Goal: Task Accomplishment & Management: Use online tool/utility

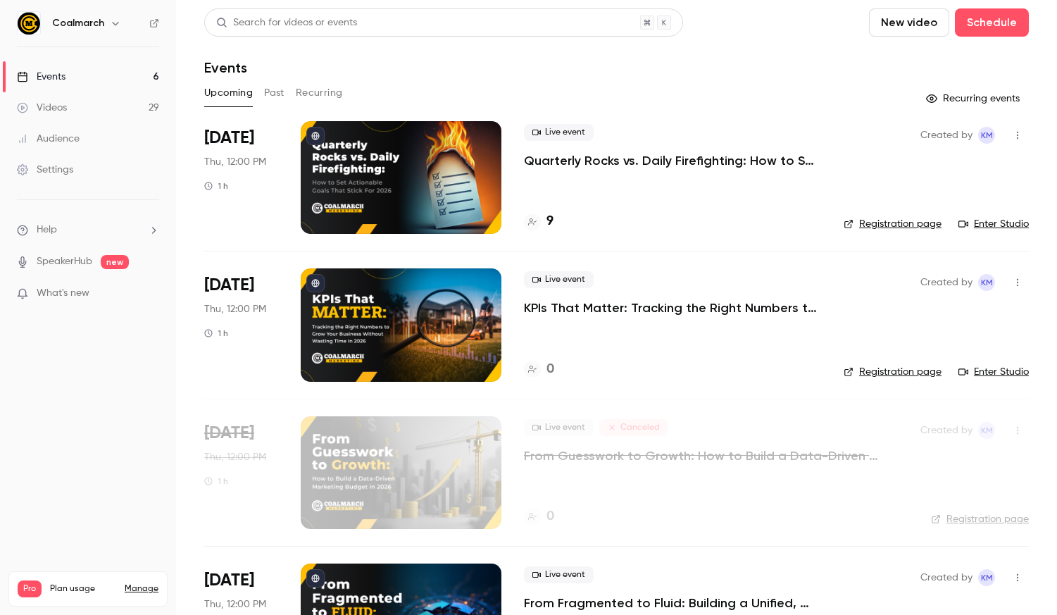
click at [548, 222] on h4 "9" at bounding box center [549, 221] width 7 height 19
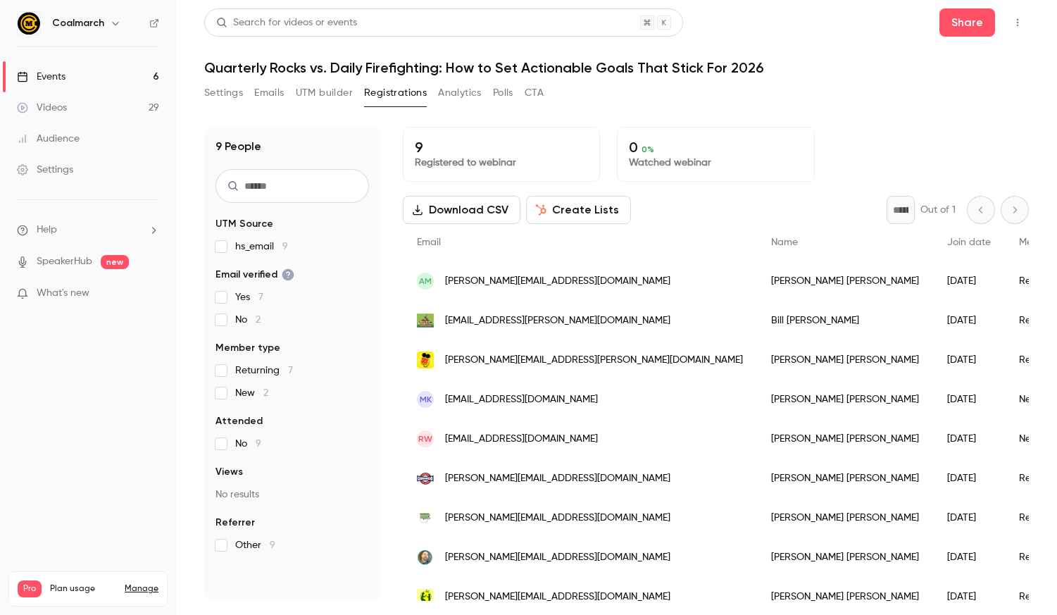
click at [547, 209] on button "Create Lists" at bounding box center [578, 210] width 105 height 28
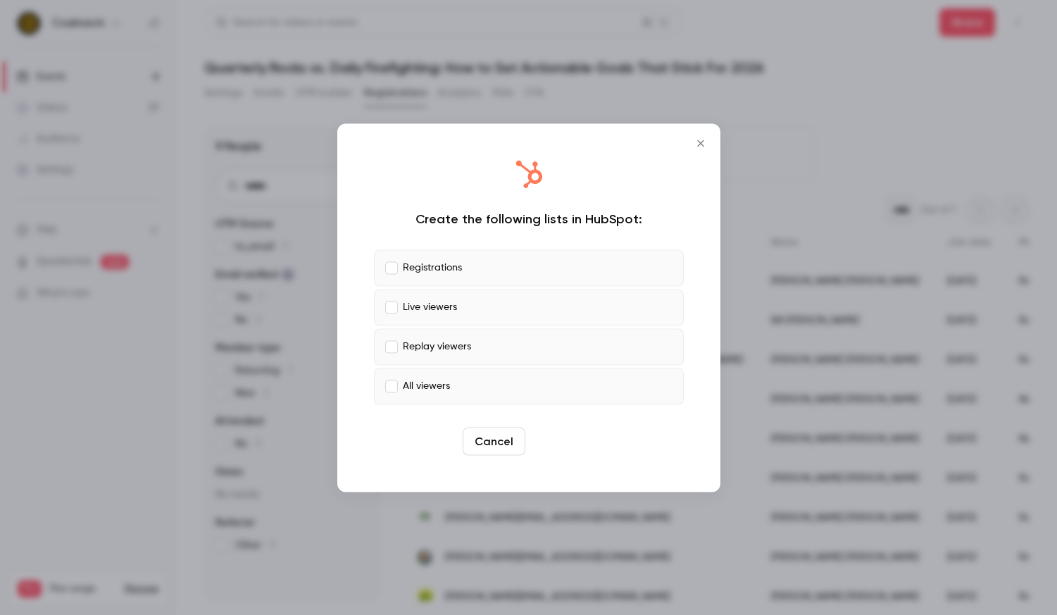
click at [556, 436] on button "Create" at bounding box center [562, 441] width 63 height 28
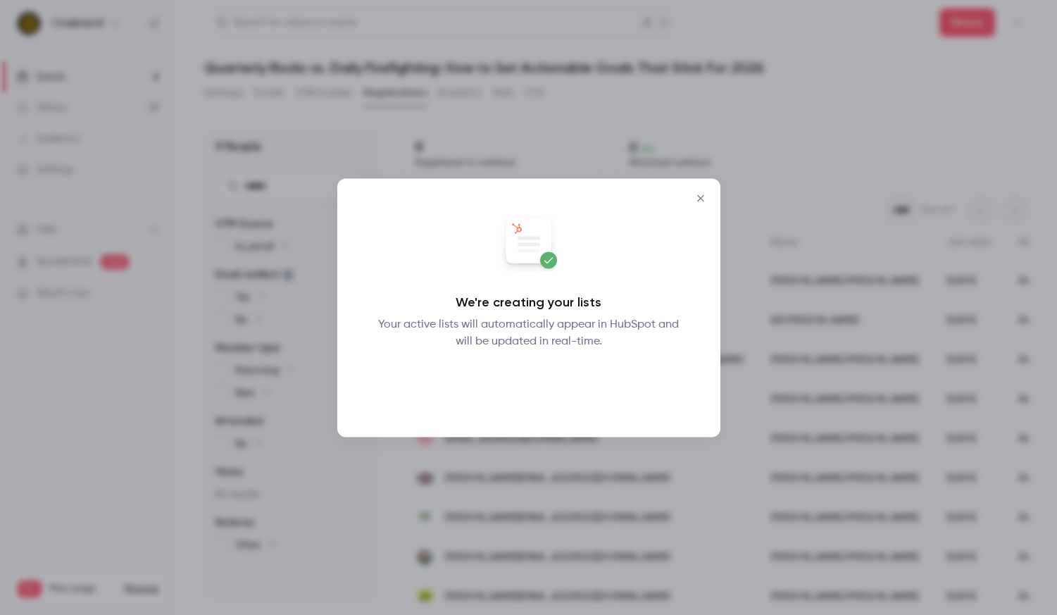
click at [529, 391] on button "Okay" at bounding box center [528, 386] width 51 height 28
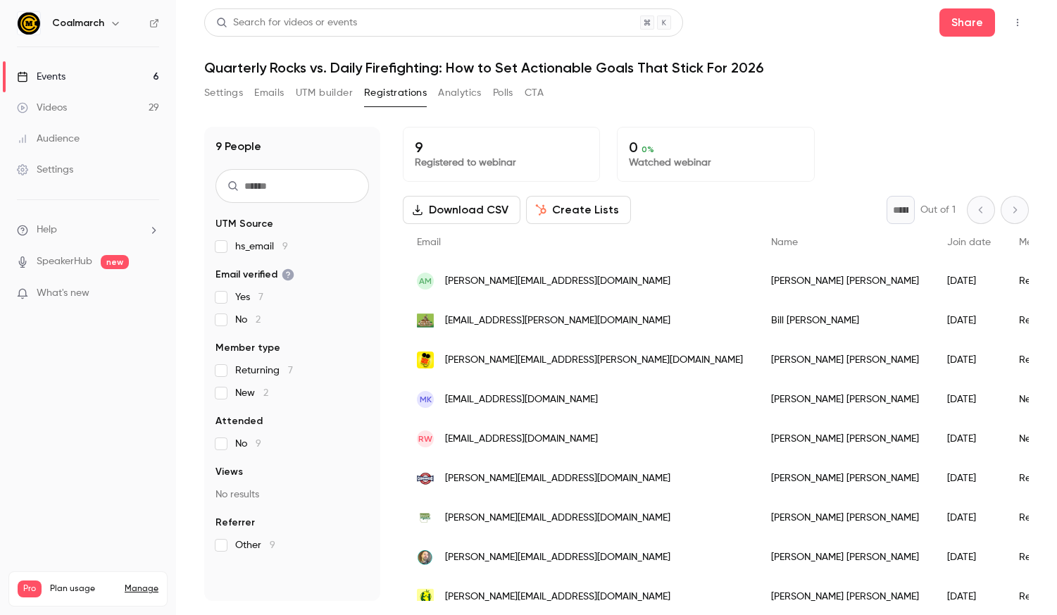
click at [570, 214] on button "Create Lists" at bounding box center [578, 210] width 105 height 28
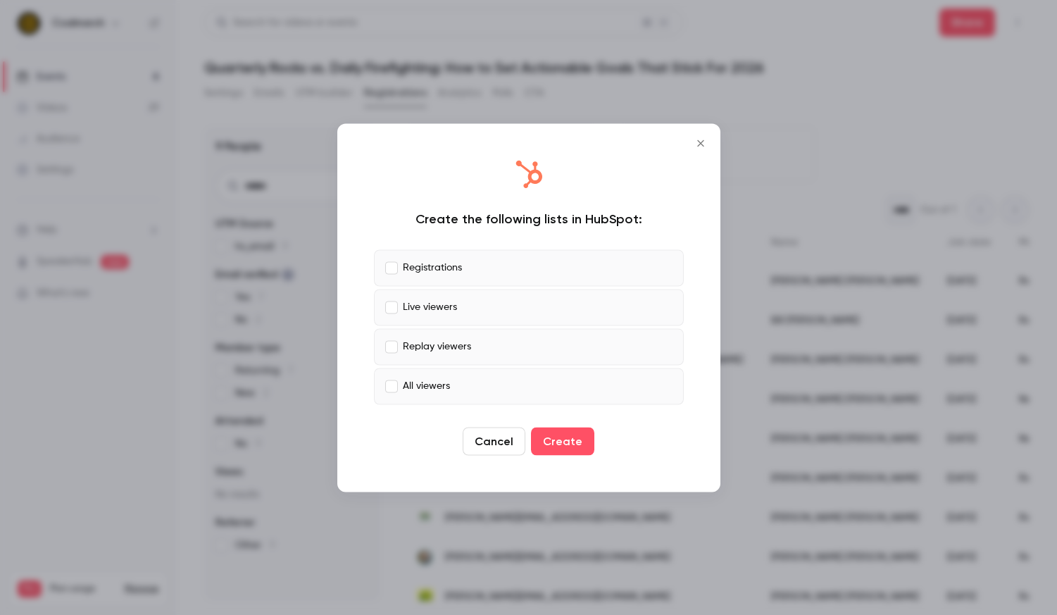
click at [389, 297] on label "Live viewers" at bounding box center [529, 307] width 310 height 37
click at [554, 446] on button "Create" at bounding box center [562, 441] width 63 height 28
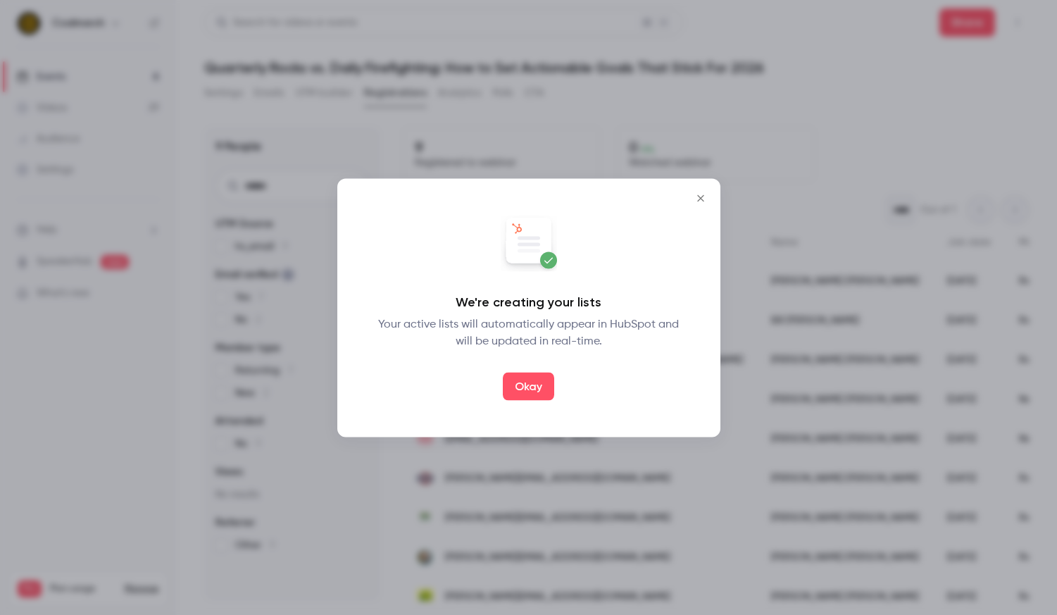
click at [522, 381] on button "Okay" at bounding box center [528, 386] width 51 height 28
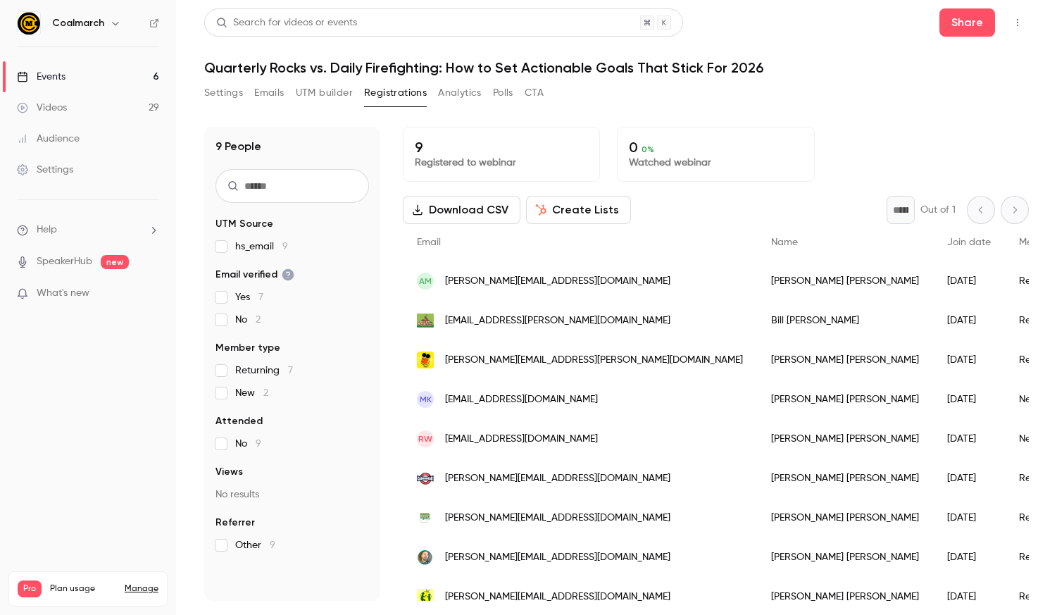
click at [556, 123] on div "9 People UTM Source hs_email 9 Email verified Yes 7 No 2 Member type Returning …" at bounding box center [616, 355] width 825 height 491
click at [97, 74] on link "Events 6" at bounding box center [88, 76] width 176 height 31
